Goal: Contribute content: Add original content to the website for others to see

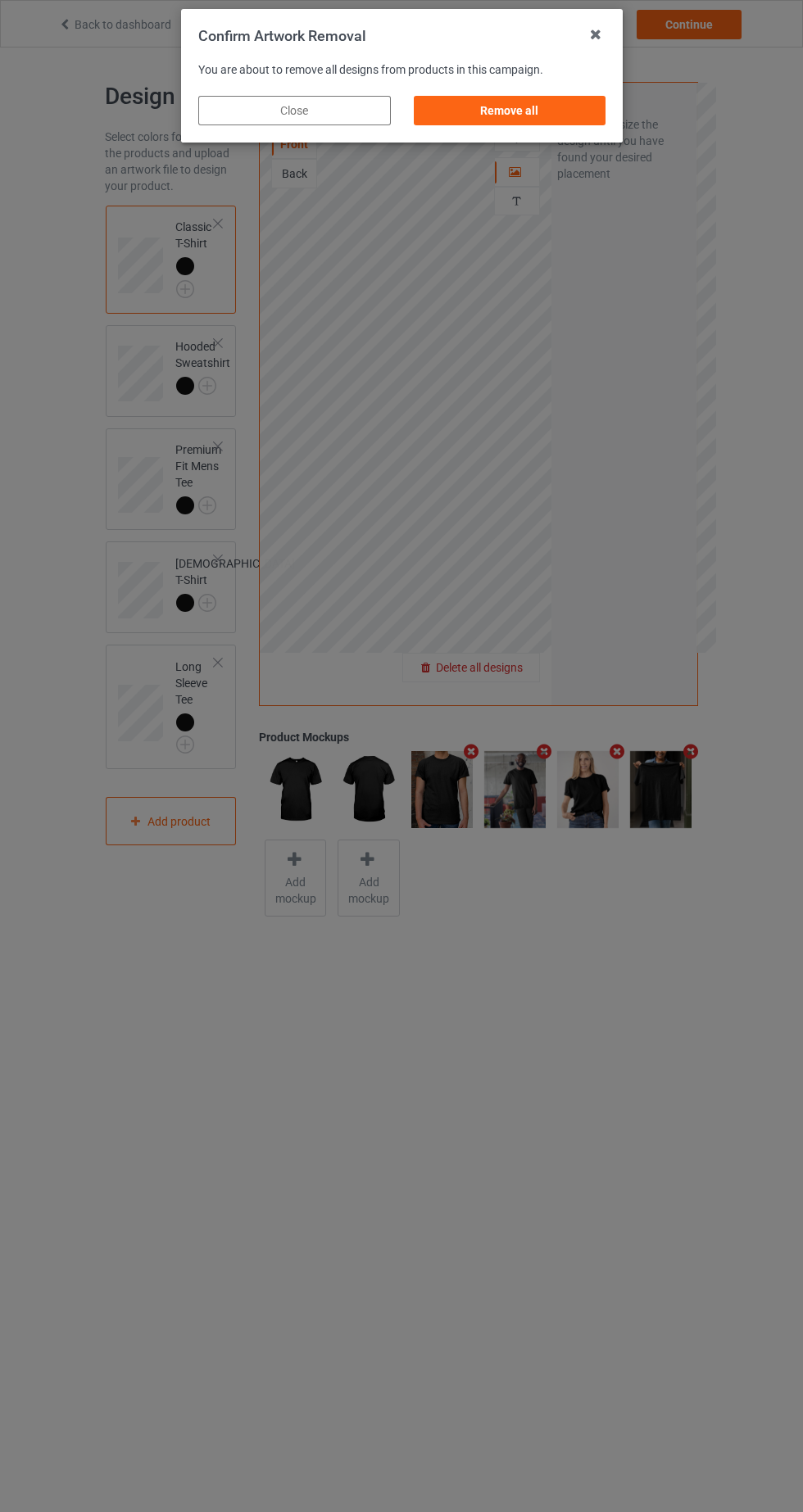
click at [559, 107] on div "Remove all" at bounding box center [509, 111] width 192 height 30
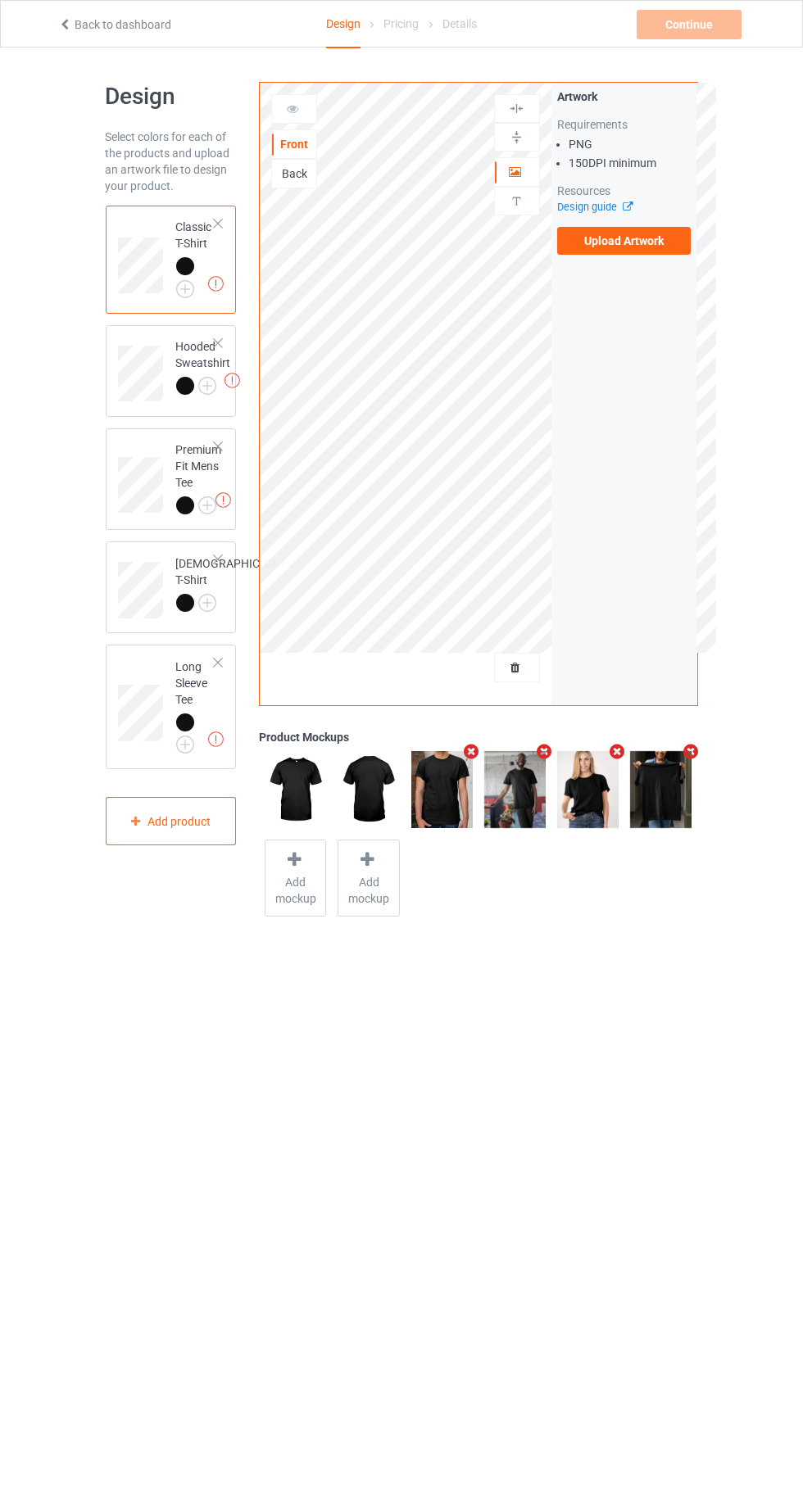
click at [641, 240] on label "Upload Artwork" at bounding box center [624, 240] width 134 height 28
click at [0, 0] on input "Upload Artwork" at bounding box center [0, 0] width 0 height 0
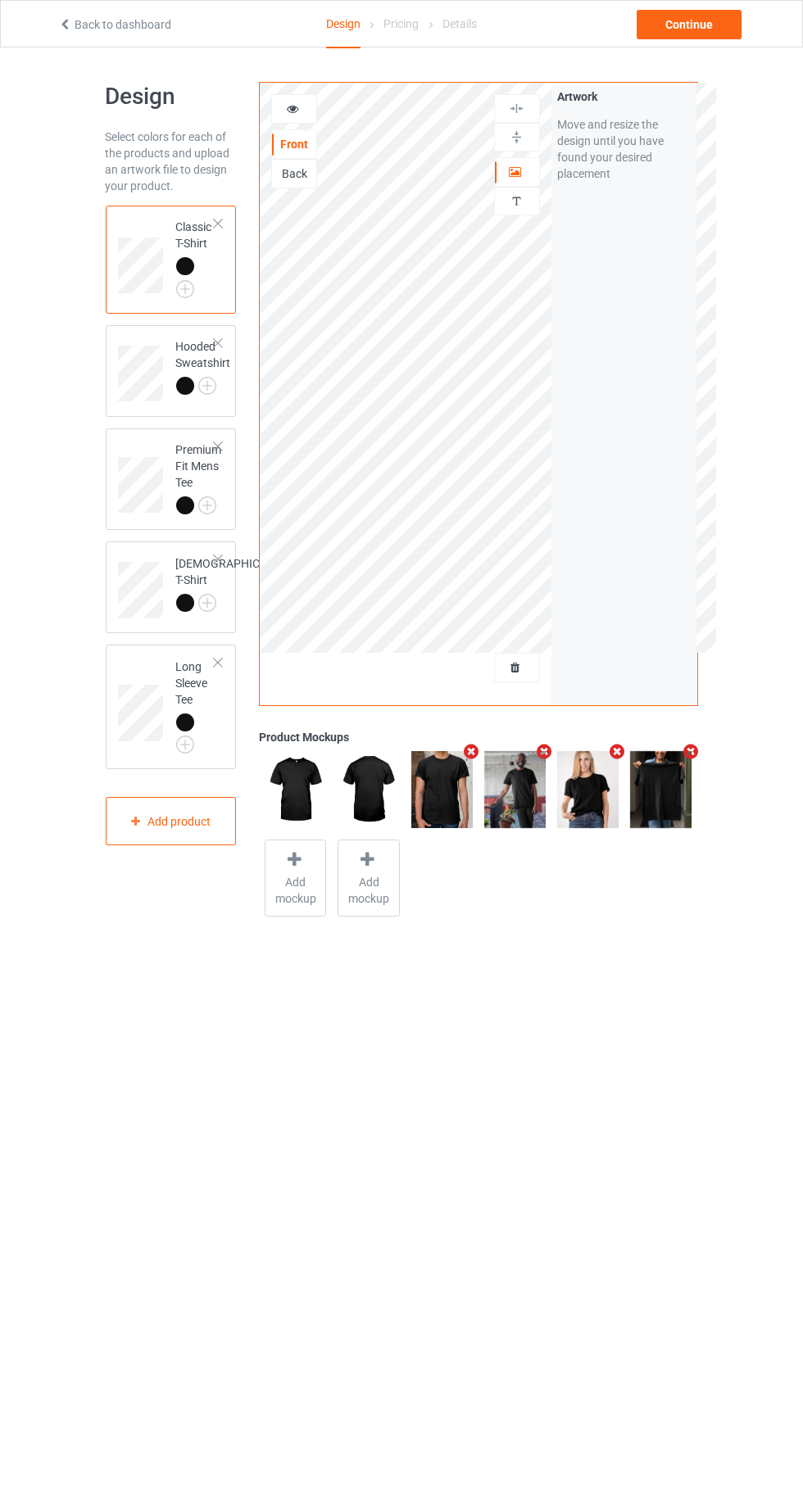
click at [306, 123] on div "Front Back" at bounding box center [294, 141] width 46 height 94
click at [293, 106] on icon at bounding box center [292, 106] width 14 height 12
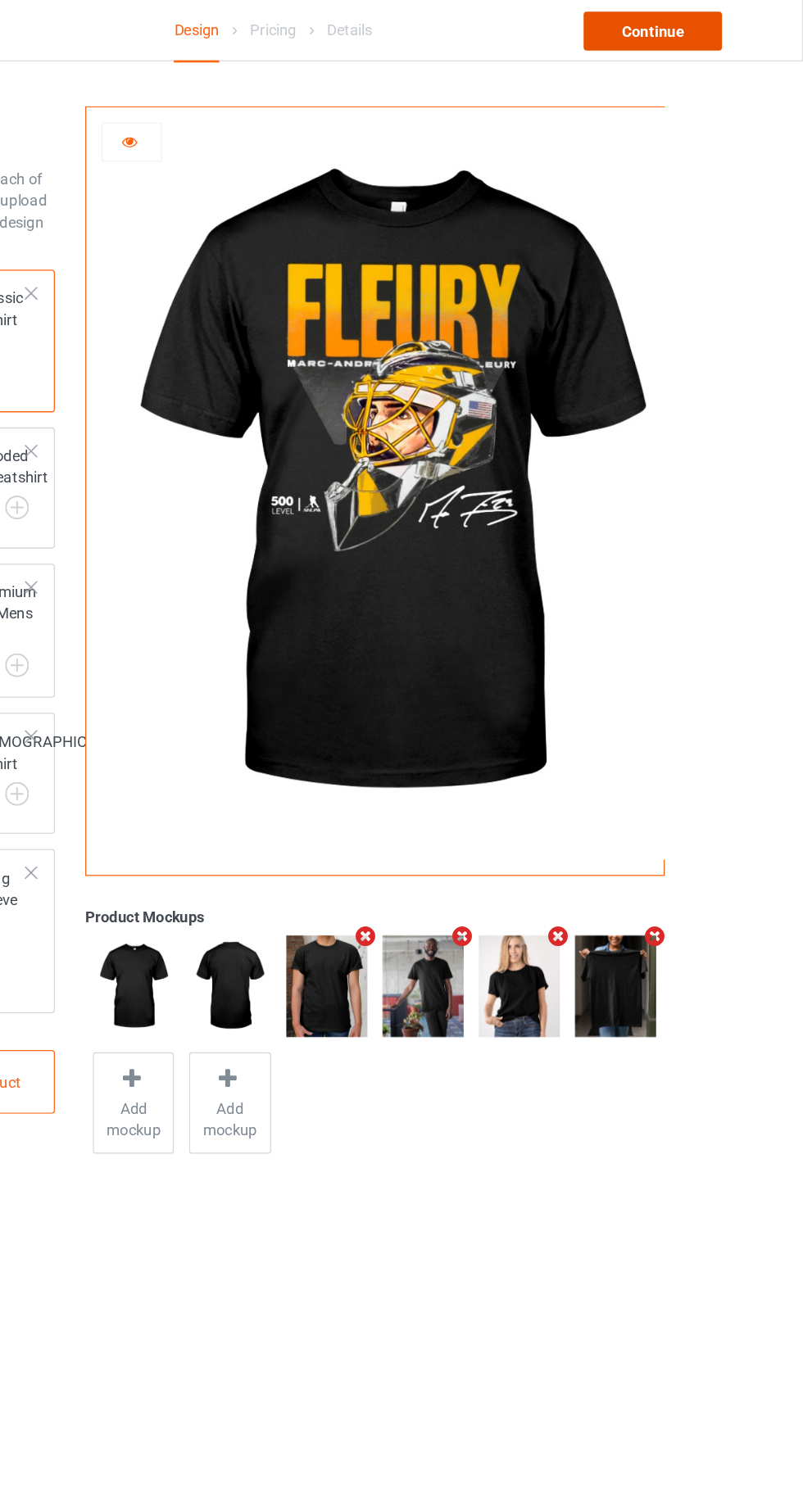
click at [701, 24] on div "Continue" at bounding box center [689, 24] width 105 height 30
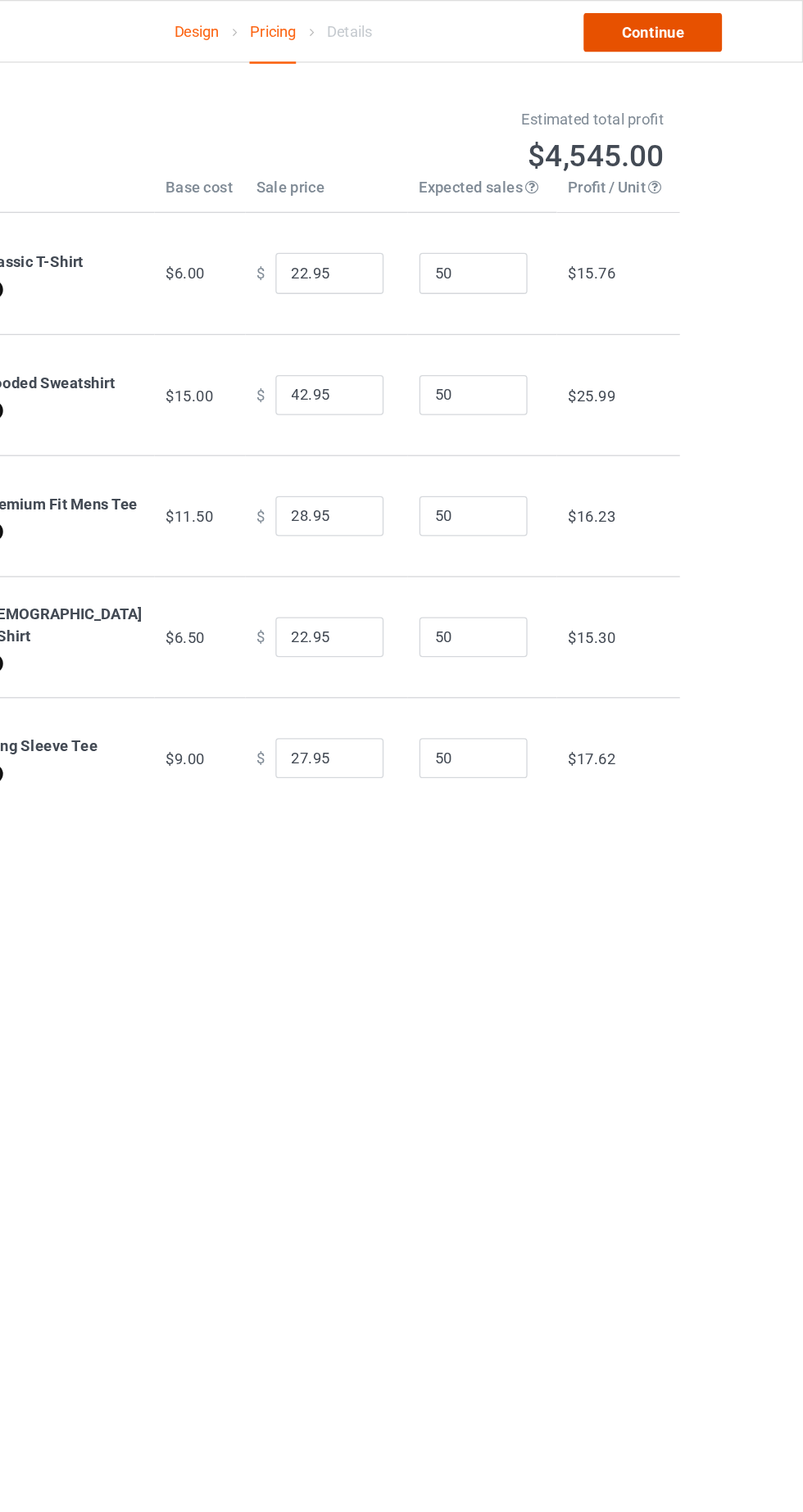
click at [712, 38] on link "Continue" at bounding box center [689, 24] width 105 height 30
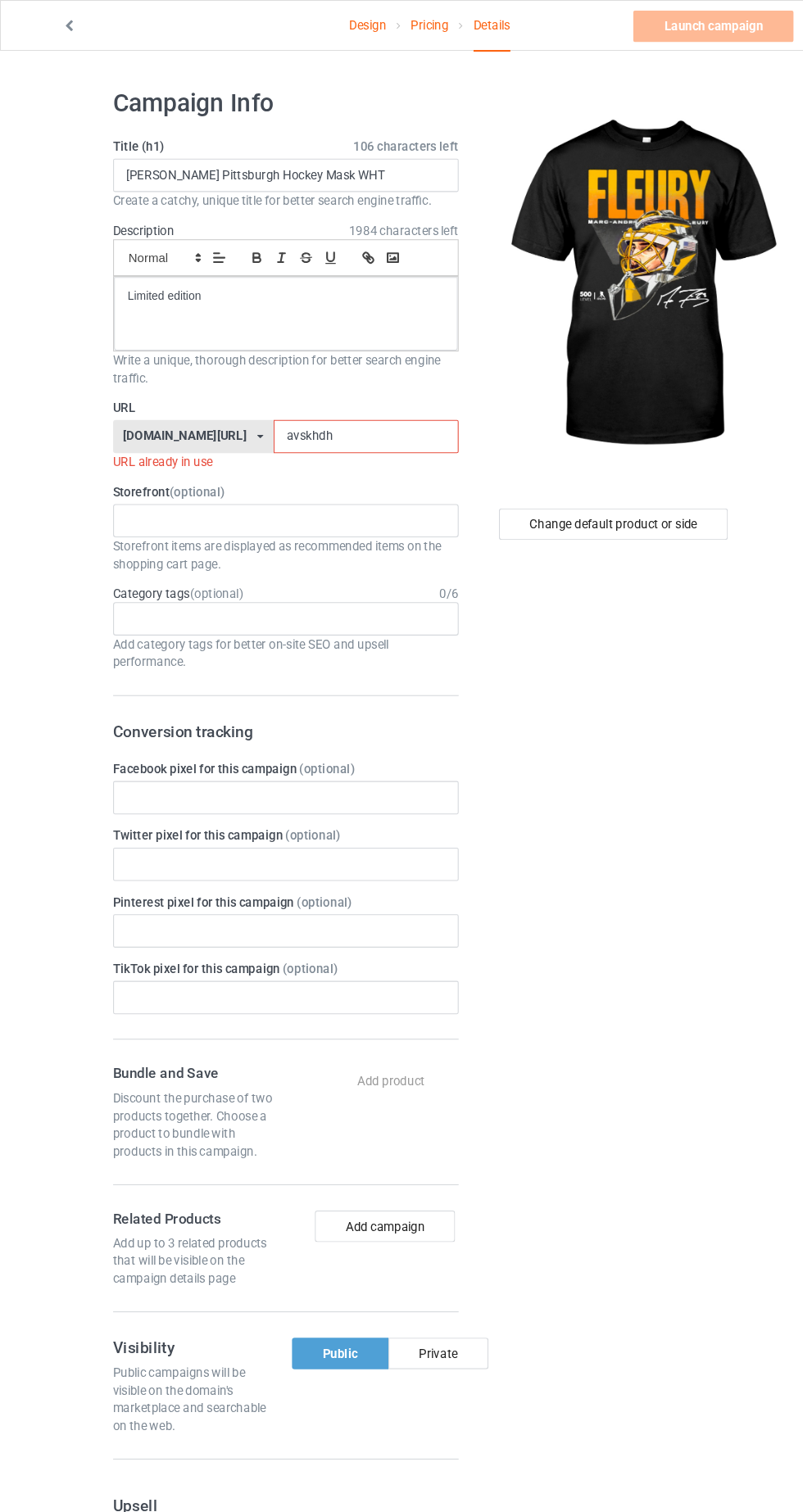
click at [272, 409] on input "avskhdh" at bounding box center [342, 408] width 173 height 31
type input "avskhdhh"
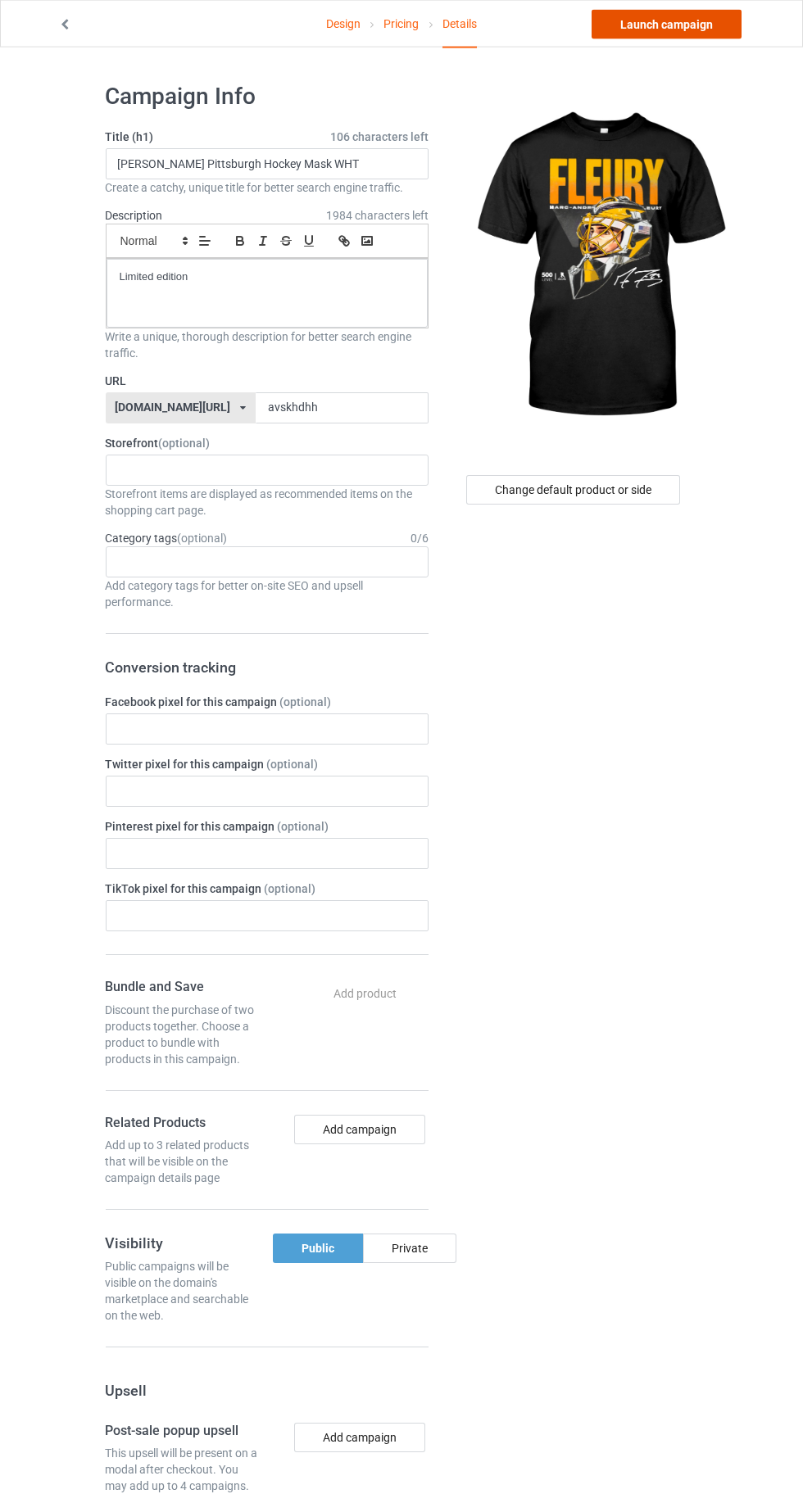
click at [691, 29] on link "Launch campaign" at bounding box center [666, 24] width 150 height 30
